Goal: Task Accomplishment & Management: Use online tool/utility

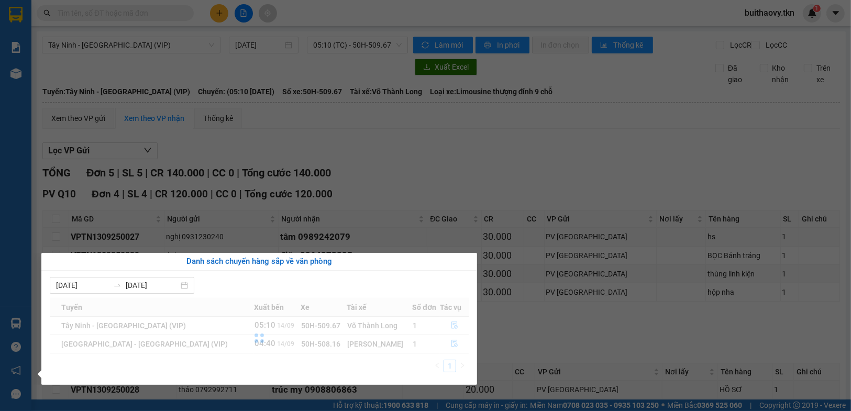
scroll to position [61, 0]
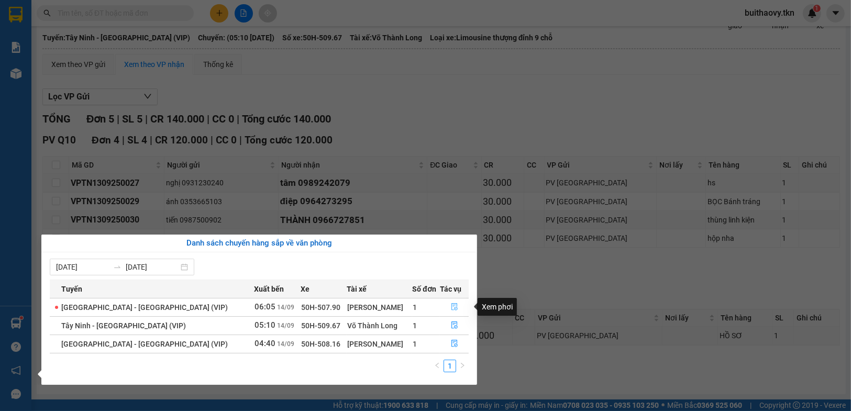
click at [454, 305] on icon "file-done" at bounding box center [454, 306] width 7 height 7
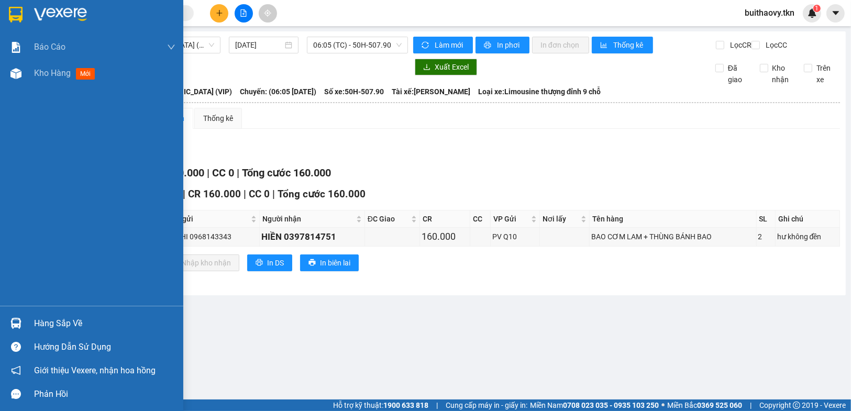
drag, startPoint x: 8, startPoint y: 320, endPoint x: 169, endPoint y: 320, distance: 160.8
click at [8, 320] on div at bounding box center [16, 323] width 18 height 18
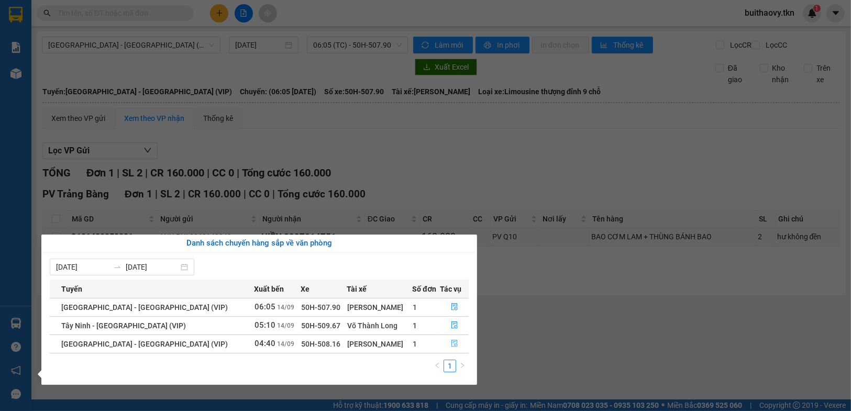
click at [453, 343] on icon "file-done" at bounding box center [454, 343] width 6 height 7
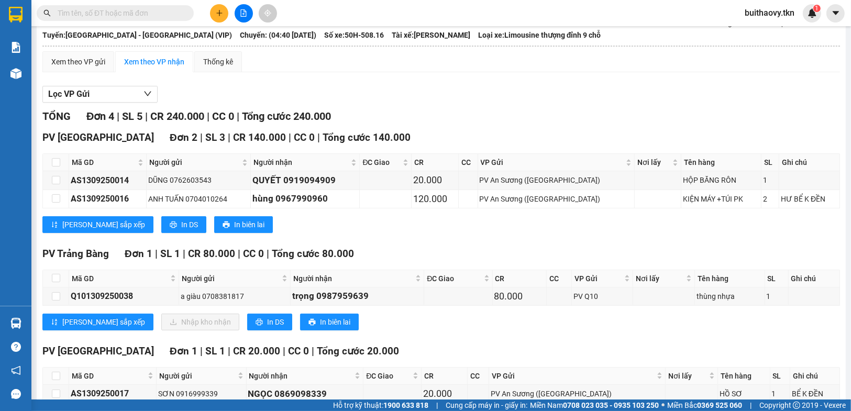
scroll to position [105, 0]
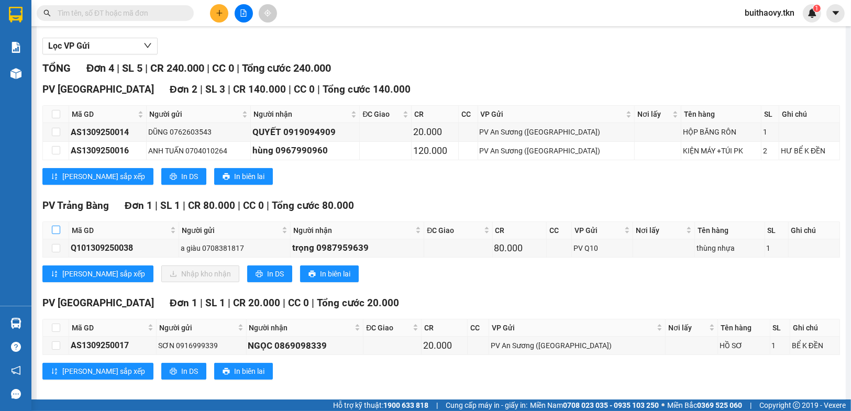
click at [54, 234] on input "checkbox" at bounding box center [56, 230] width 8 height 8
checkbox input "true"
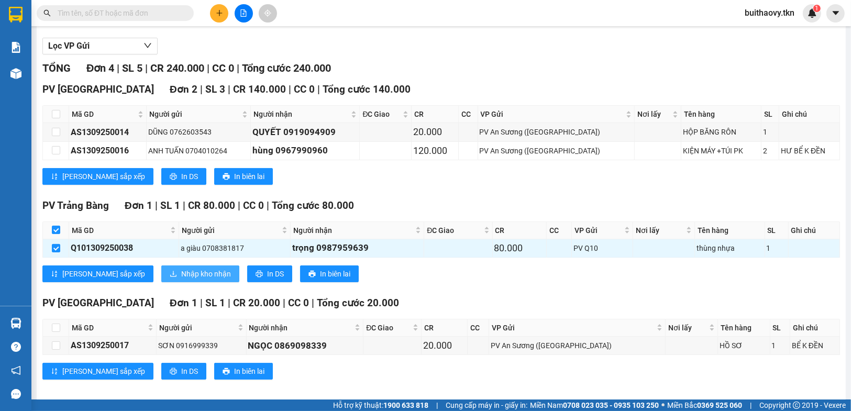
drag, startPoint x: 151, startPoint y: 279, endPoint x: 171, endPoint y: 277, distance: 19.5
click at [181, 279] on span "Nhập kho nhận" at bounding box center [206, 274] width 50 height 12
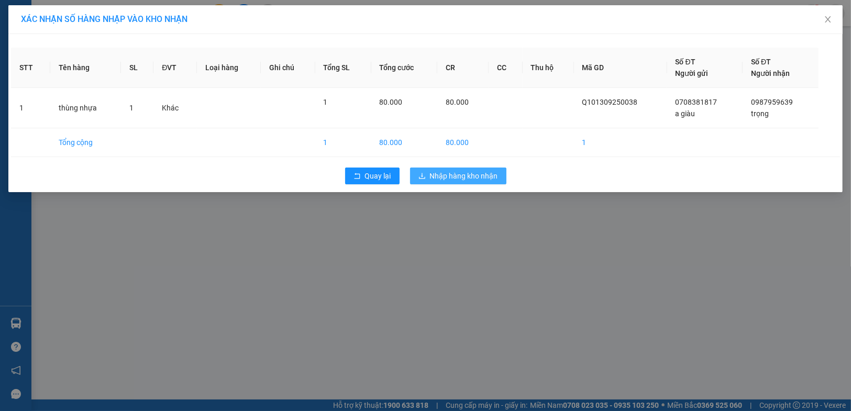
click at [433, 174] on span "Nhập hàng kho nhận" at bounding box center [464, 176] width 68 height 12
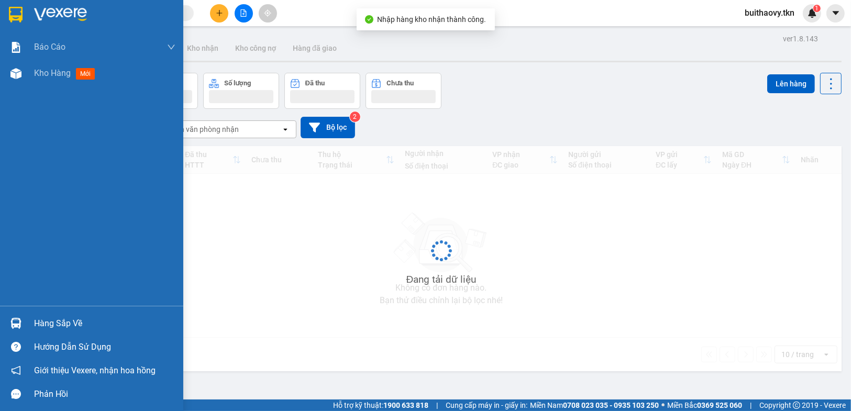
click at [17, 318] on div at bounding box center [16, 323] width 18 height 18
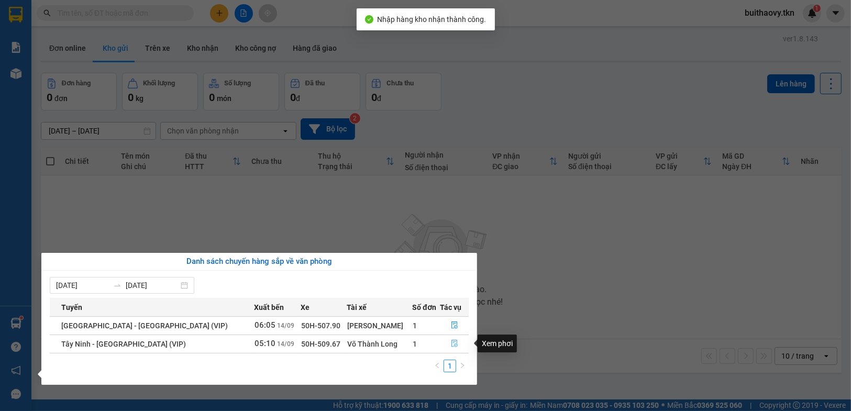
click at [451, 344] on icon "file-done" at bounding box center [454, 343] width 6 height 7
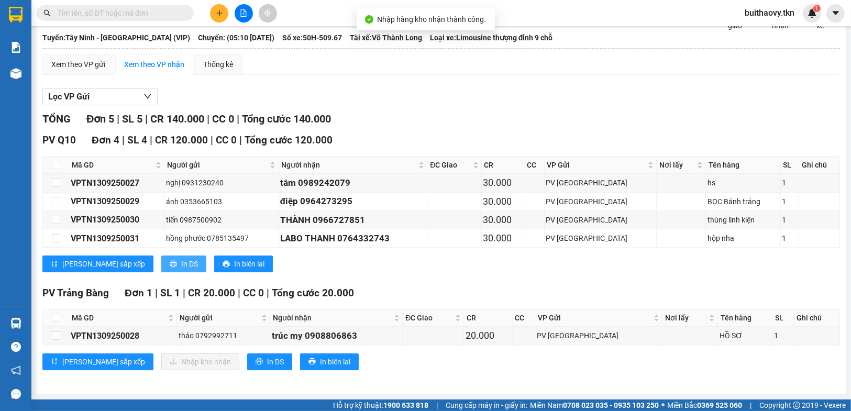
scroll to position [61, 0]
click at [61, 318] on th at bounding box center [56, 318] width 26 height 17
click at [52, 321] on input "checkbox" at bounding box center [56, 318] width 8 height 8
checkbox input "true"
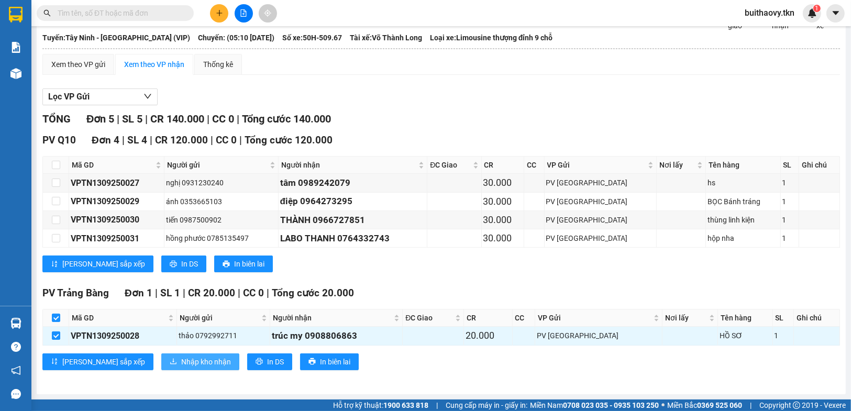
click at [181, 363] on span "Nhập kho nhận" at bounding box center [206, 362] width 50 height 12
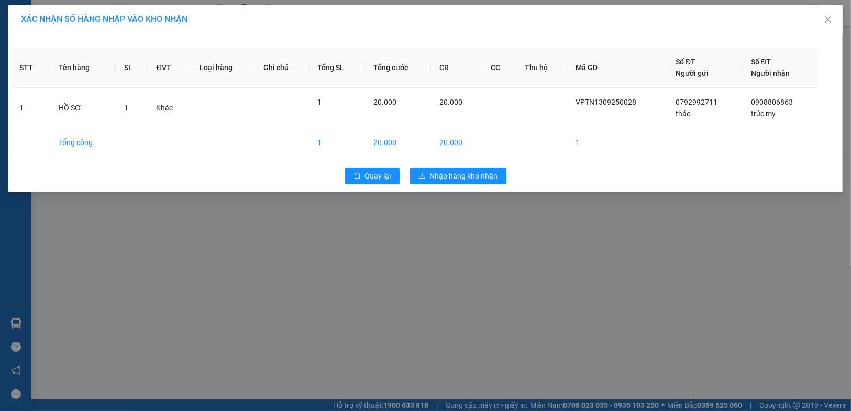
click at [462, 158] on div "STT Tên hàng SL ĐVT Loại hàng Ghi chú Tổng SL Tổng cước CR CC Thu hộ Mã GD Số Đ…" at bounding box center [425, 113] width 834 height 158
click at [466, 162] on div "Quay lại Nhập hàng kho nhận" at bounding box center [425, 175] width 829 height 27
click at [468, 171] on span "Nhập hàng kho nhận" at bounding box center [464, 176] width 68 height 12
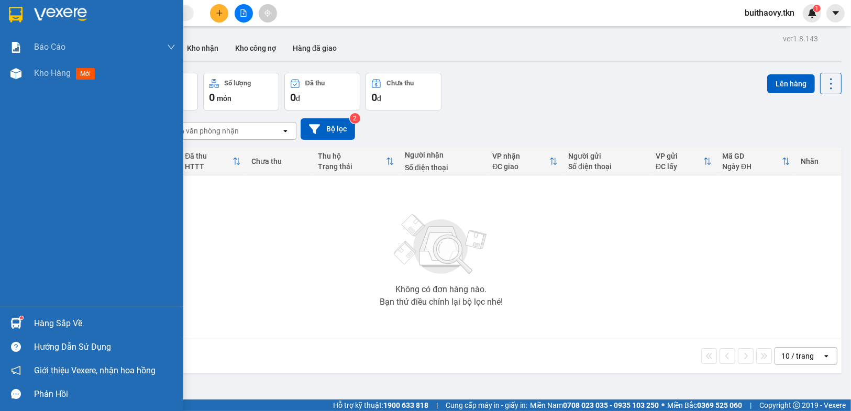
drag, startPoint x: 57, startPoint y: 324, endPoint x: 61, endPoint y: 321, distance: 6.0
click at [57, 324] on div "Hàng sắp về" at bounding box center [104, 324] width 141 height 16
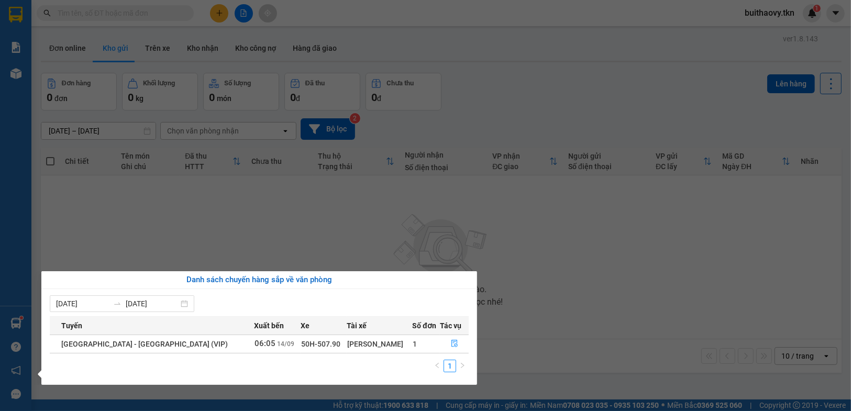
click at [525, 379] on section "Kết quả tìm kiếm ( 0 ) Bộ lọc No Data buithaovy.tkn 1 Báo cáo Mẫu 1: Báo cáo dò…" at bounding box center [425, 205] width 851 height 411
